Goal: Task Accomplishment & Management: Manage account settings

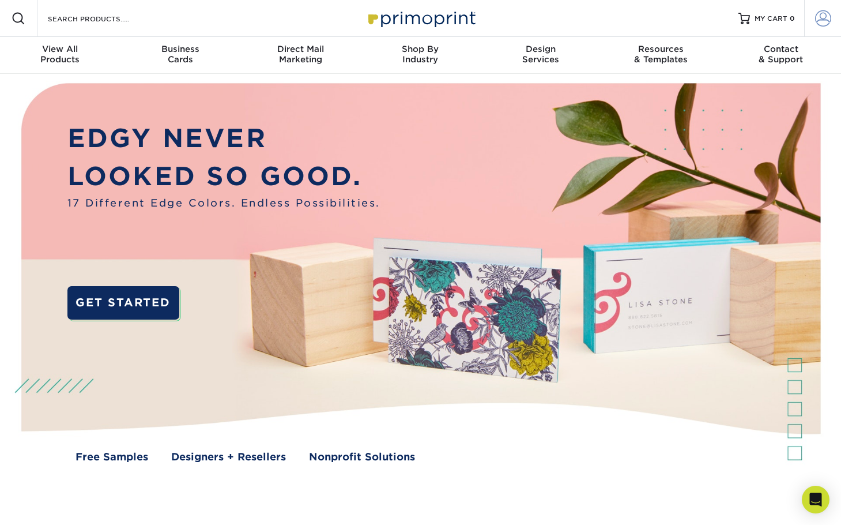
type input "[EMAIL_ADDRESS][DOMAIN_NAME]"
click at [824, 16] on span at bounding box center [823, 18] width 16 height 16
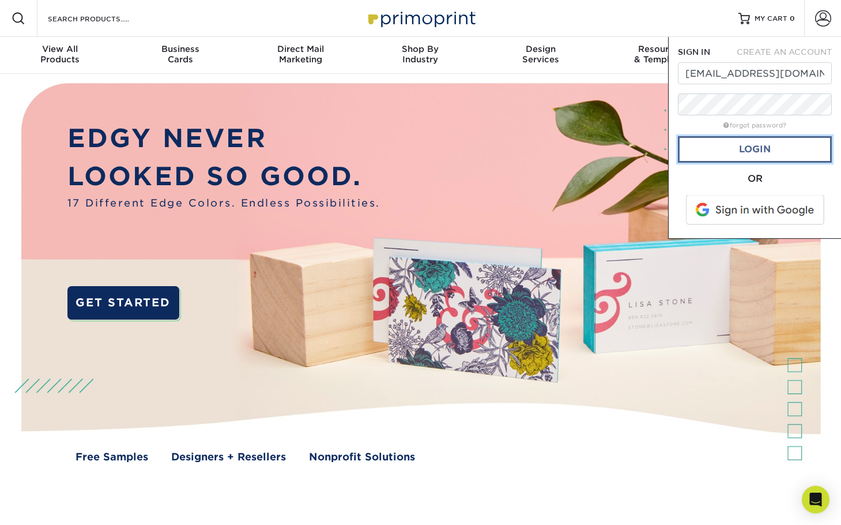
click at [736, 146] on link "Login" at bounding box center [755, 149] width 154 height 27
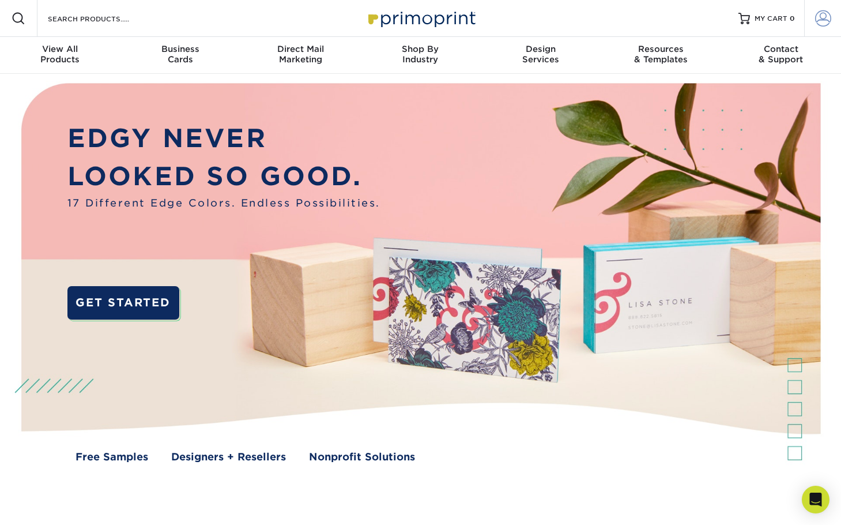
click at [825, 17] on span at bounding box center [823, 18] width 16 height 16
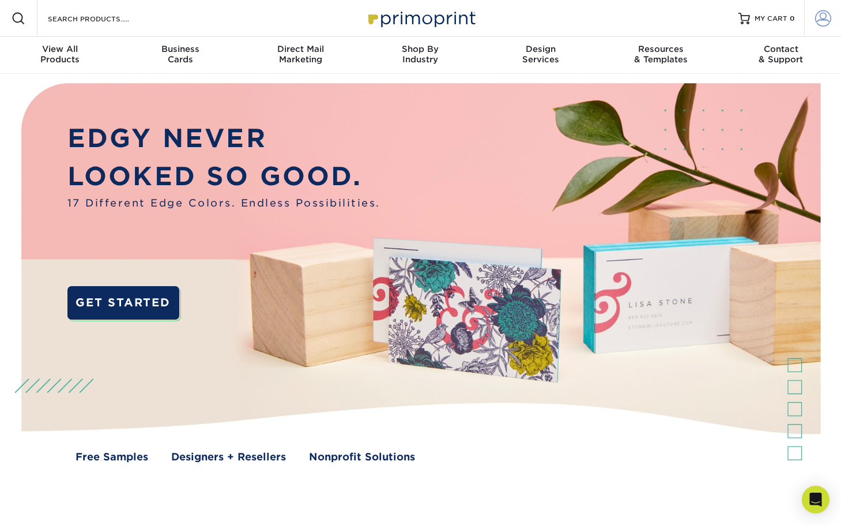
click at [826, 13] on span at bounding box center [823, 18] width 16 height 16
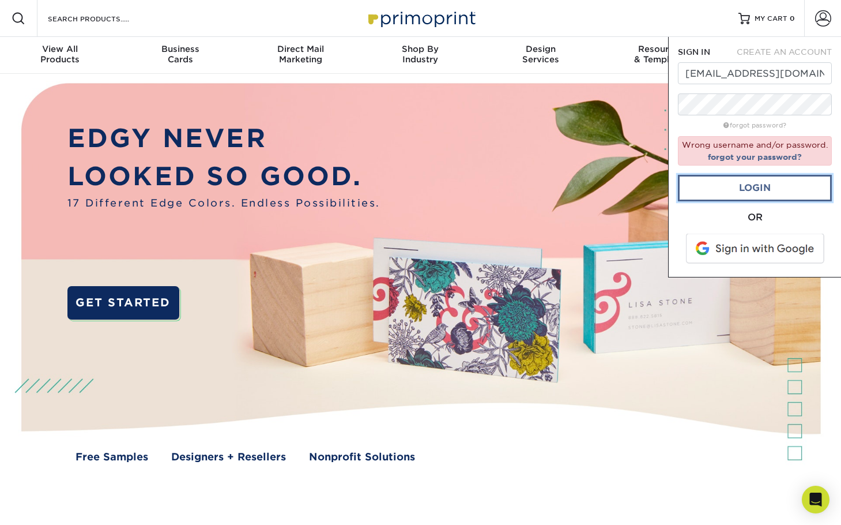
click at [776, 189] on link "Login" at bounding box center [755, 188] width 154 height 27
drag, startPoint x: 736, startPoint y: 186, endPoint x: 743, endPoint y: 181, distance: 9.0
click at [736, 186] on link "Login" at bounding box center [755, 188] width 154 height 27
click at [767, 157] on link "forgot your password?" at bounding box center [755, 156] width 94 height 9
